Goal: Check status: Check status

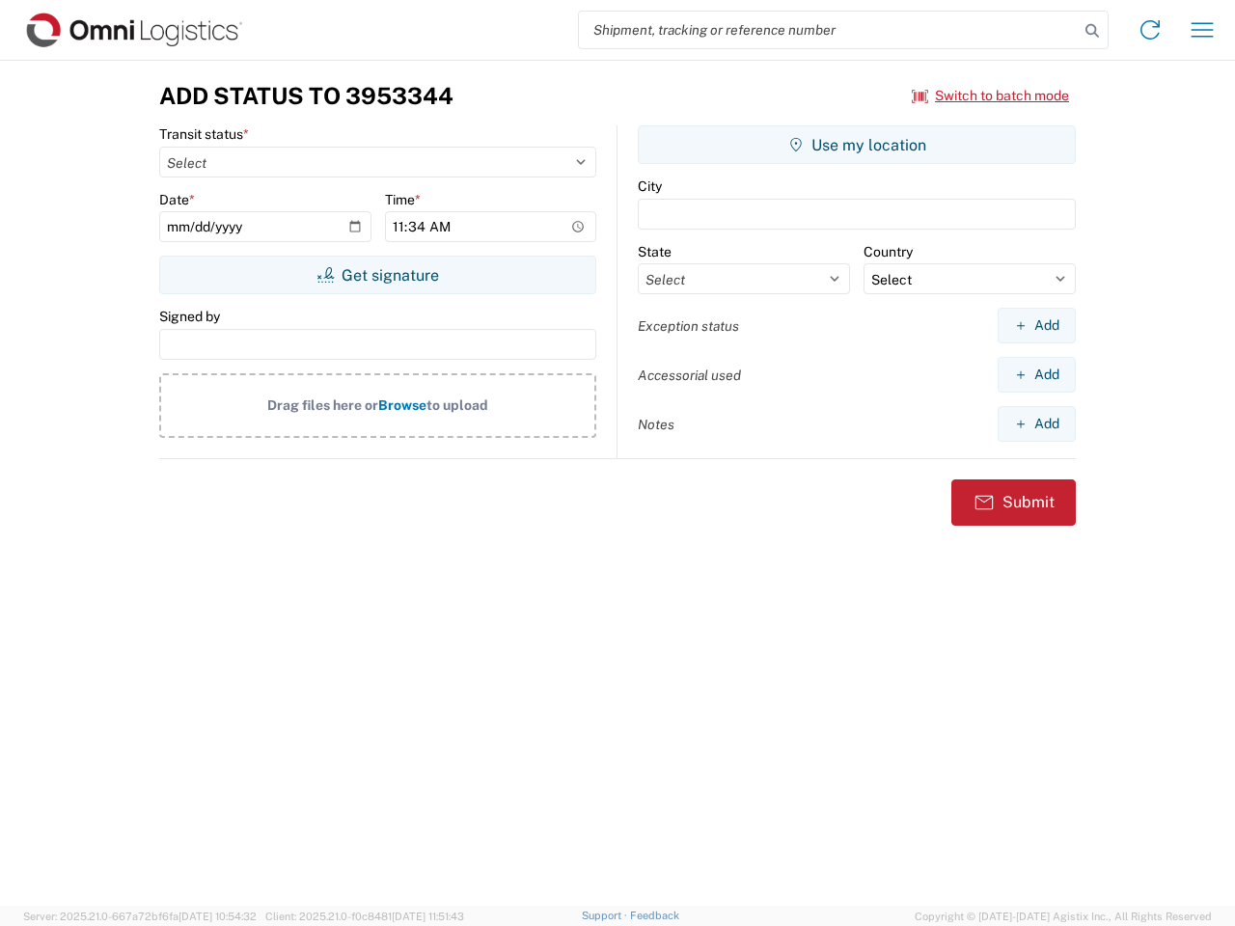
click at [828, 30] on input "search" at bounding box center [829, 30] width 500 height 37
click at [1092, 31] on icon at bounding box center [1091, 30] width 27 height 27
click at [1150, 30] on icon at bounding box center [1149, 29] width 31 height 31
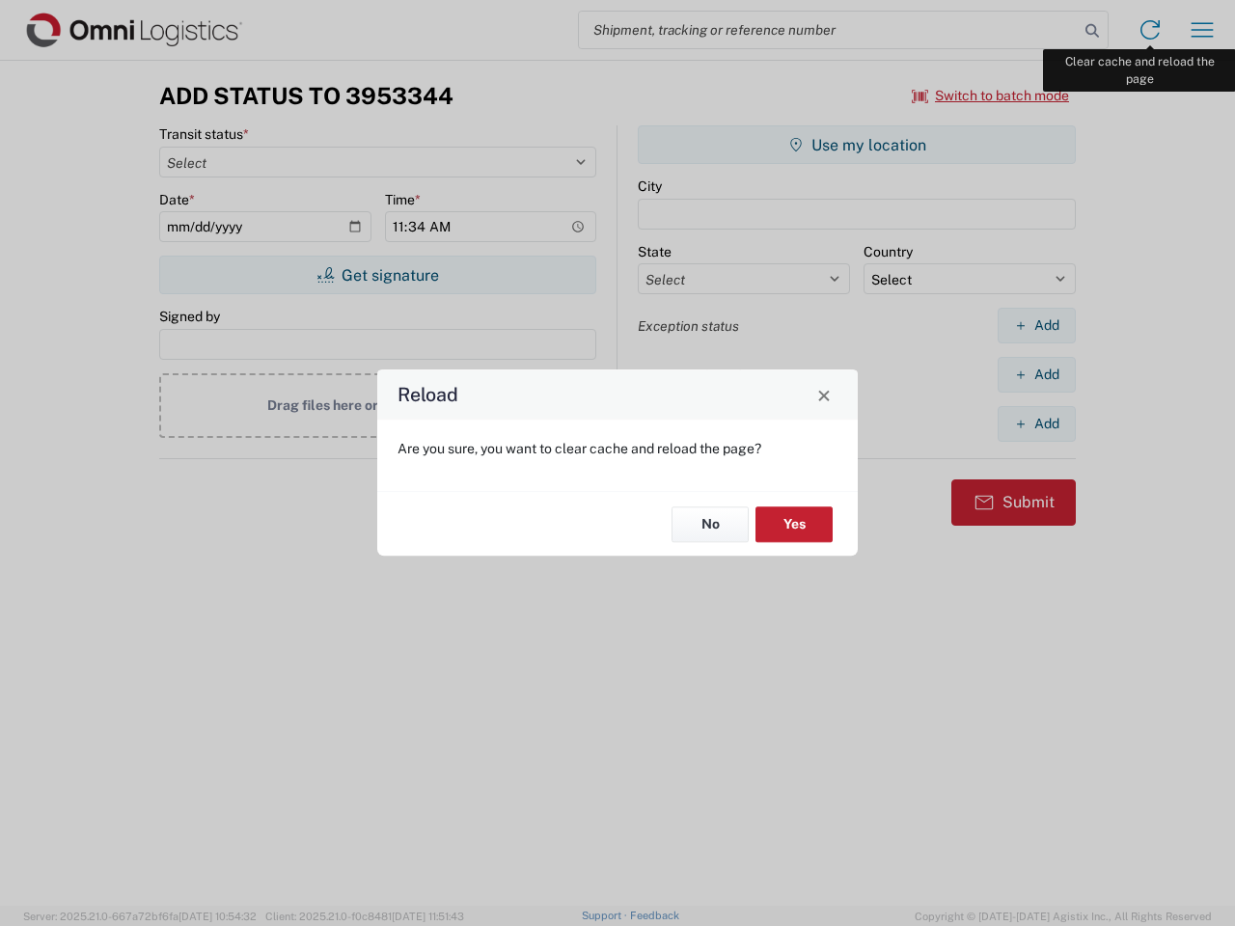
click at [1202, 30] on div "Reload Are you sure, you want to clear cache and reload the page? No Yes" at bounding box center [617, 463] width 1235 height 926
click at [991, 95] on div "Reload Are you sure, you want to clear cache and reload the page? No Yes" at bounding box center [617, 463] width 1235 height 926
click at [377, 275] on div "Reload Are you sure, you want to clear cache and reload the page? No Yes" at bounding box center [617, 463] width 1235 height 926
click at [856, 145] on div "Reload Are you sure, you want to clear cache and reload the page? No Yes" at bounding box center [617, 463] width 1235 height 926
click at [1036, 325] on div "Reload Are you sure, you want to clear cache and reload the page? No Yes" at bounding box center [617, 463] width 1235 height 926
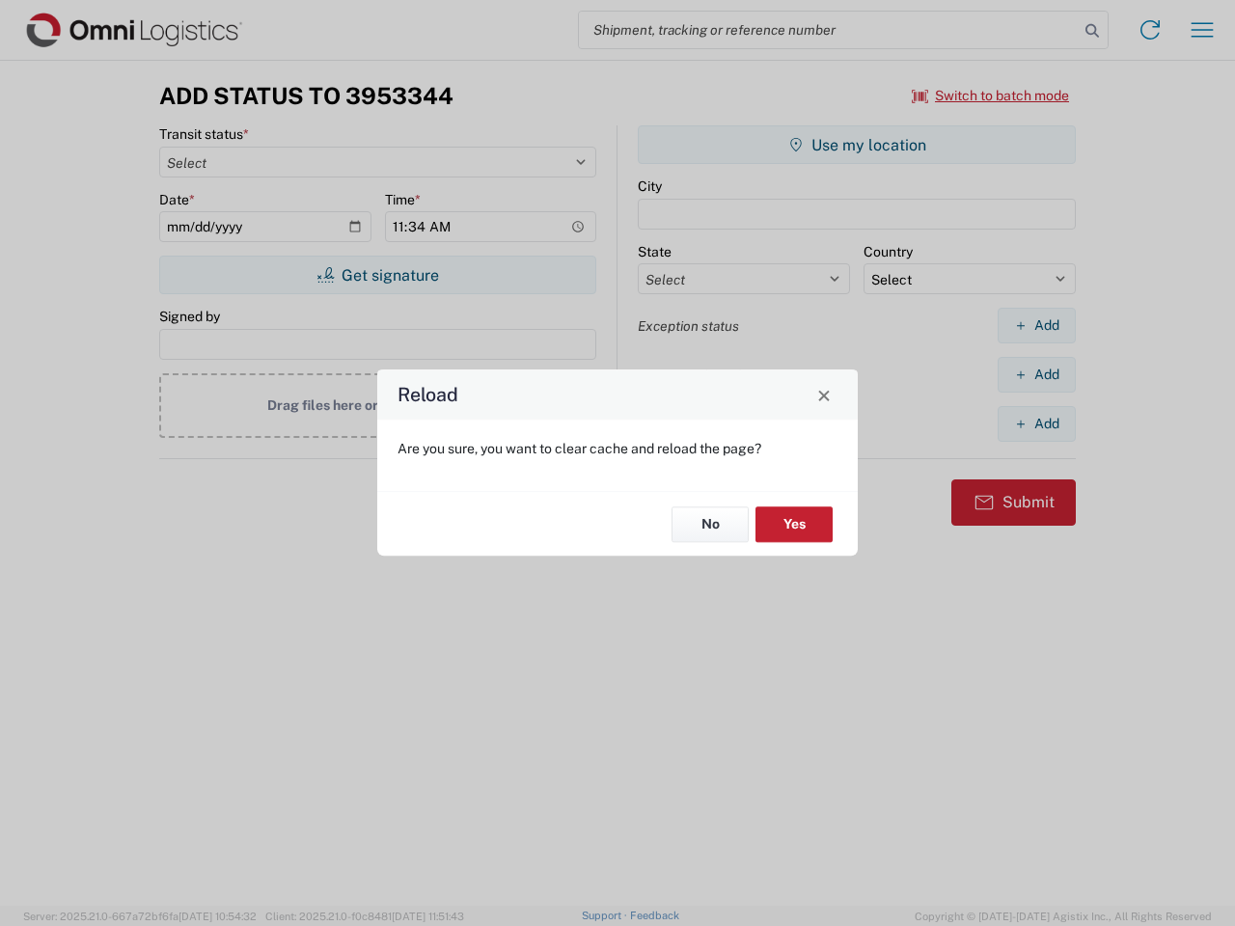
click at [1036, 374] on div "Reload Are you sure, you want to clear cache and reload the page? No Yes" at bounding box center [617, 463] width 1235 height 926
click at [1036, 423] on div "Reload Are you sure, you want to clear cache and reload the page? No Yes" at bounding box center [617, 463] width 1235 height 926
